Goal: Task Accomplishment & Management: Manage account settings

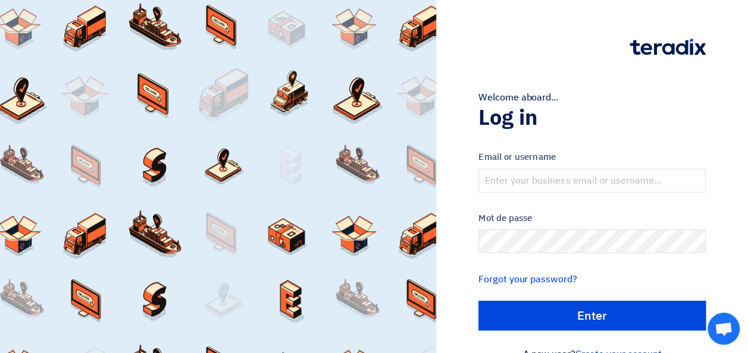
scroll to position [27, 0]
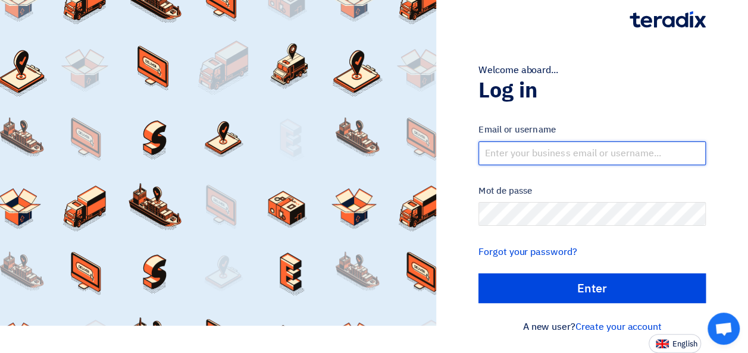
click at [520, 152] on input "text" at bounding box center [591, 154] width 227 height 24
type input "[EMAIL_ADDRESS][DOMAIN_NAME]"
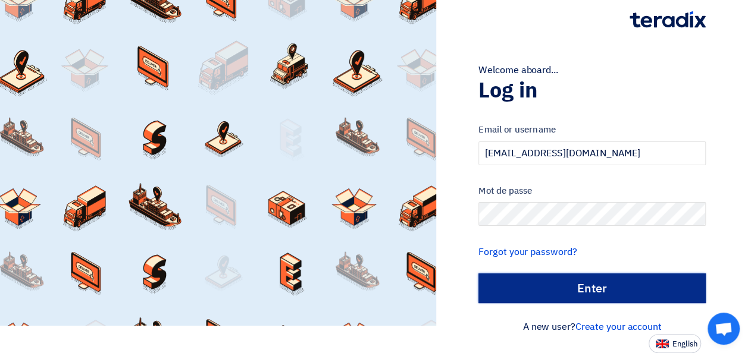
click at [554, 281] on input "الدخول" at bounding box center [591, 289] width 227 height 30
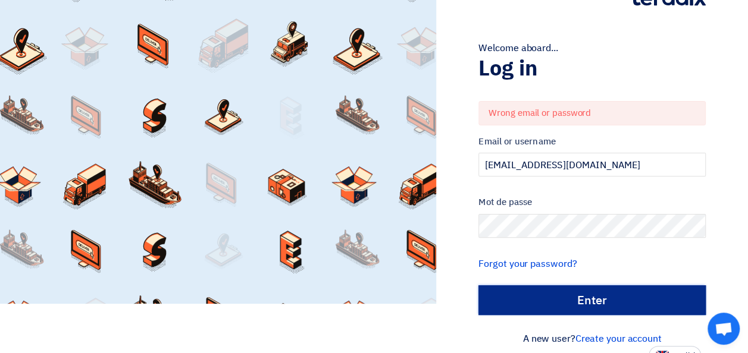
scroll to position [61, 0]
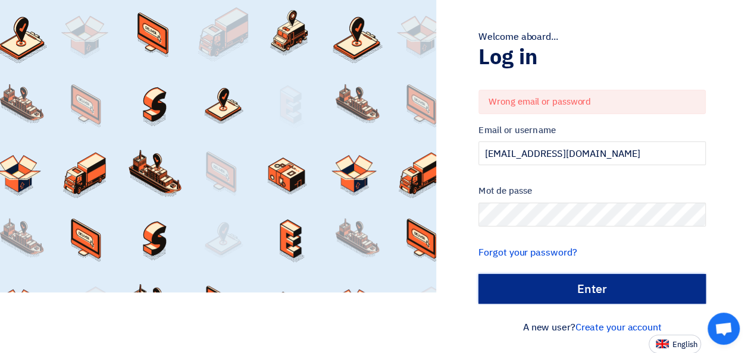
click at [549, 278] on input "الدخول" at bounding box center [591, 289] width 227 height 30
